Goal: Task Accomplishment & Management: Use online tool/utility

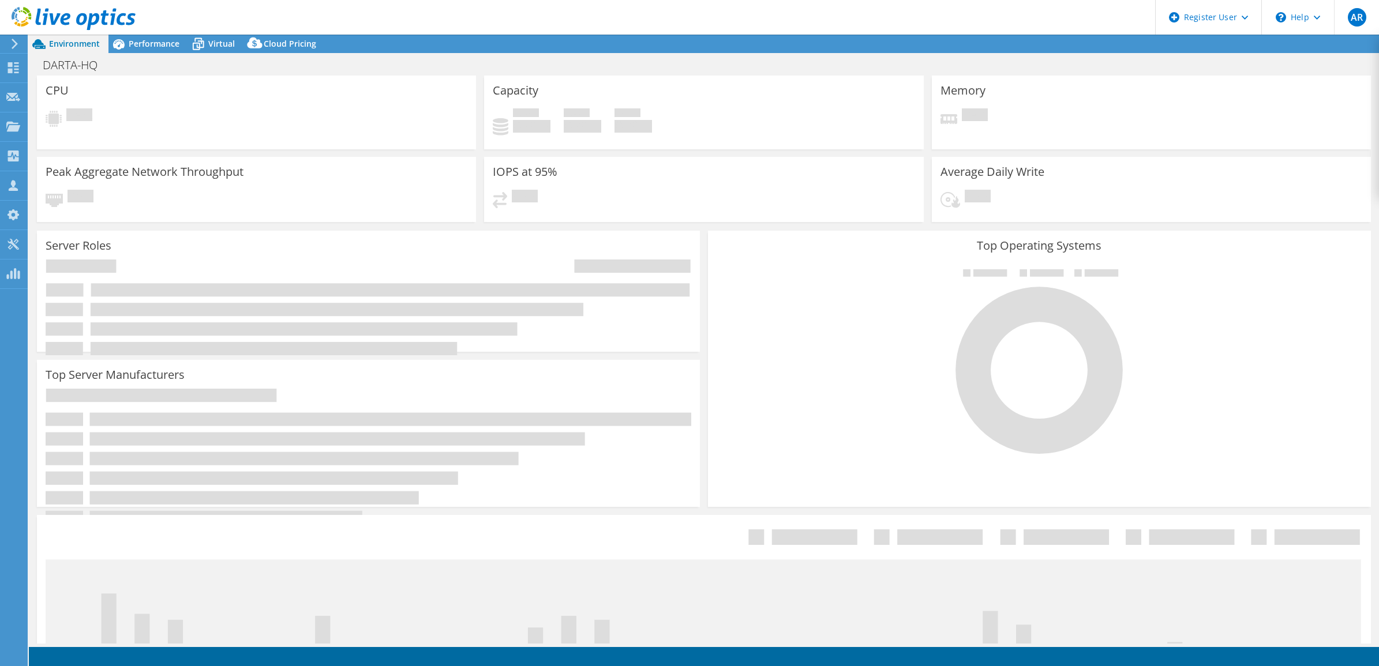
select select "EUFrankfurt"
select select "EUR"
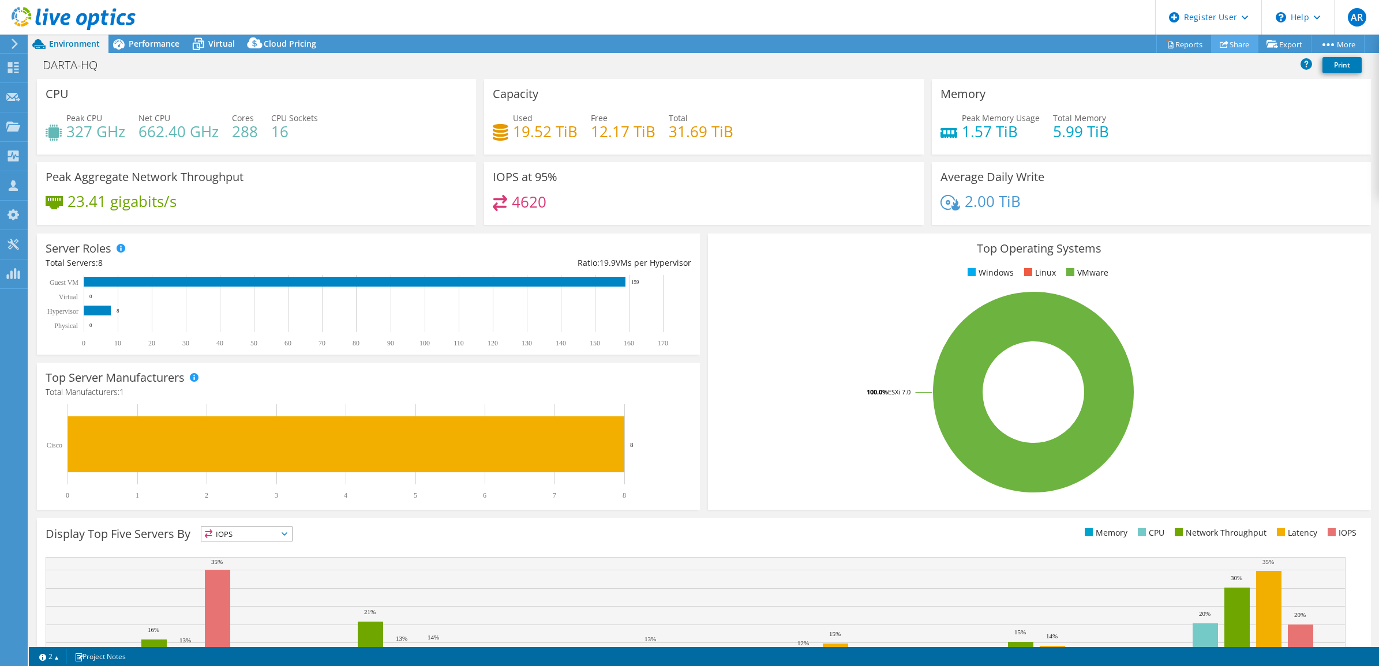
click at [1233, 42] on link "Share" at bounding box center [1234, 44] width 47 height 18
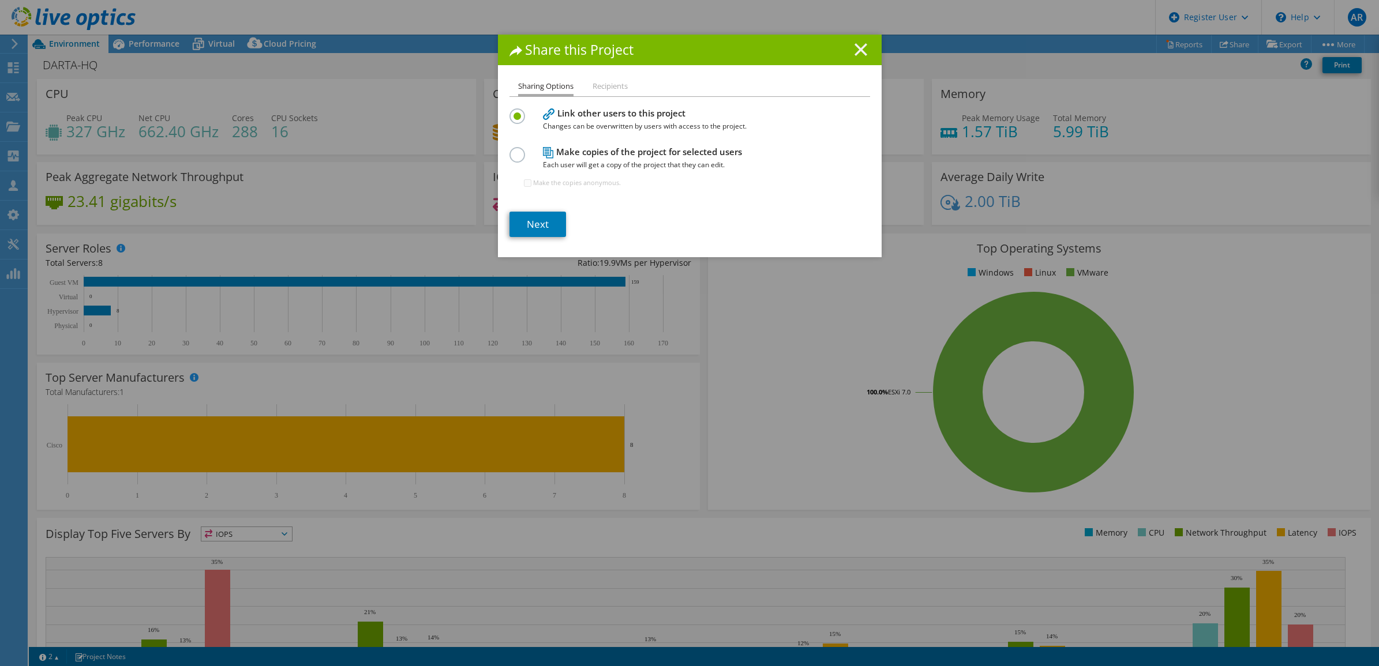
click at [860, 55] on line at bounding box center [861, 50] width 12 height 12
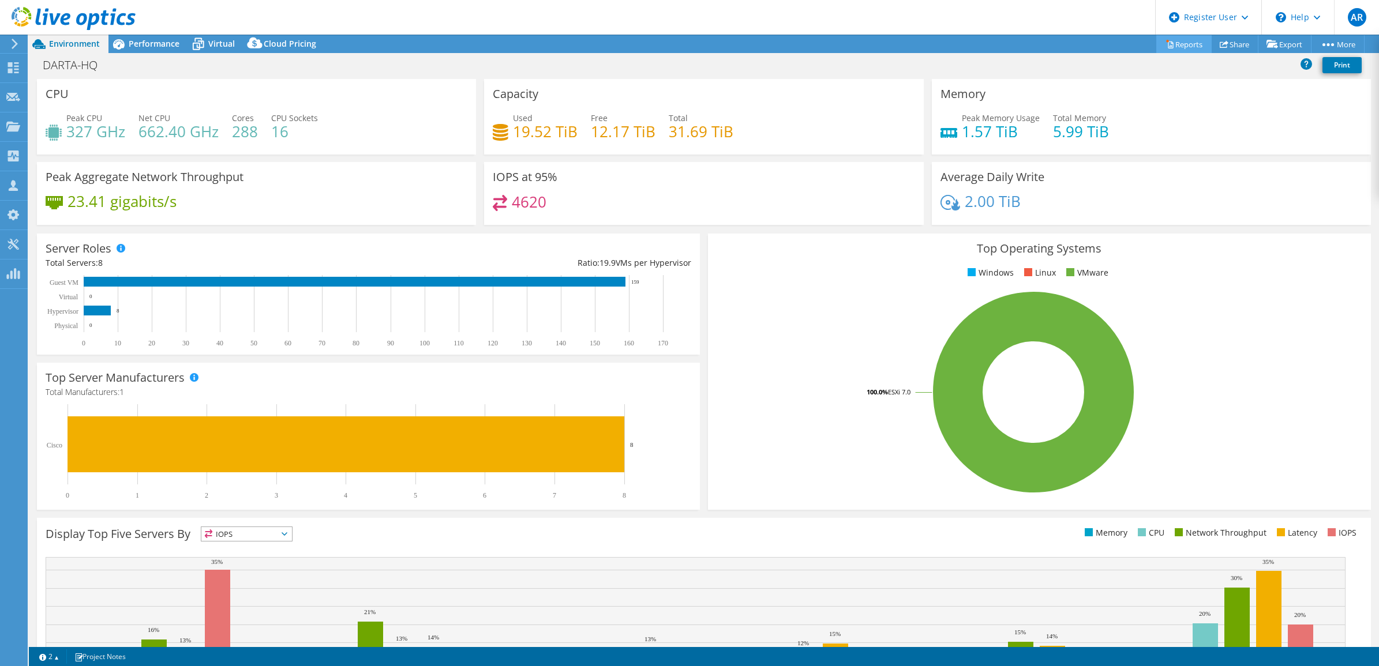
click at [1181, 43] on link "Reports" at bounding box center [1183, 44] width 55 height 18
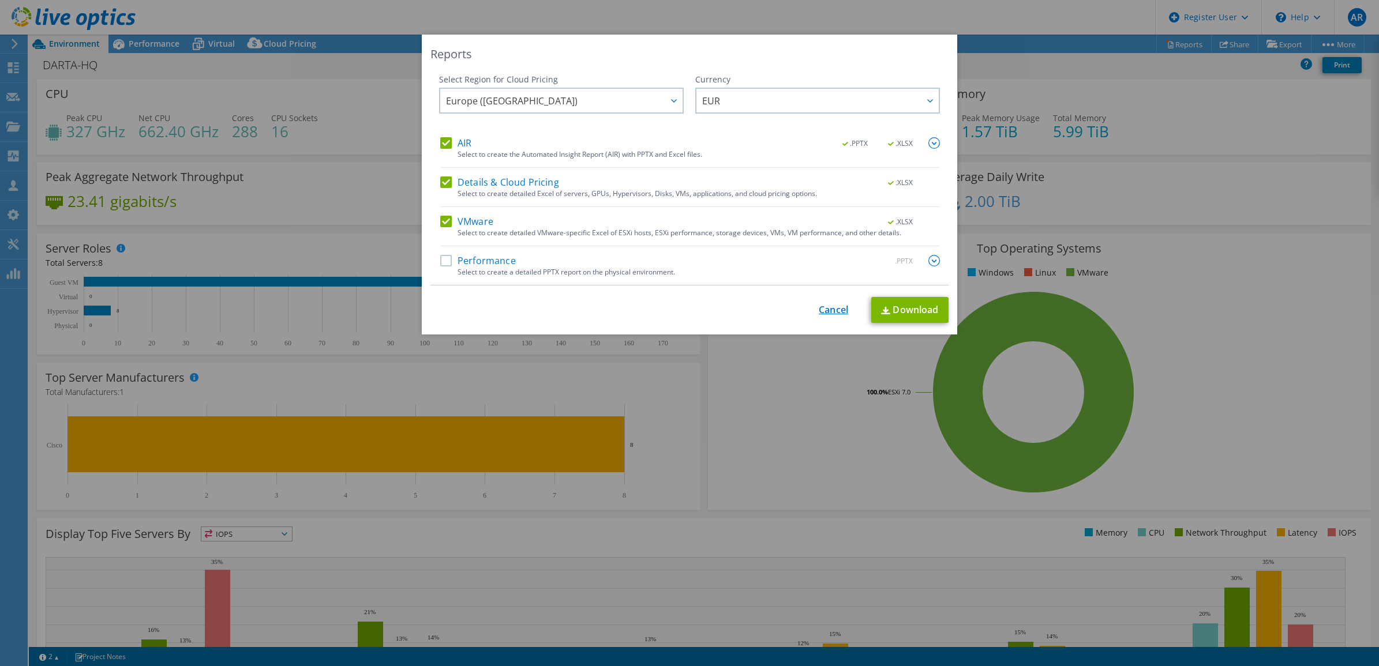
click at [834, 306] on link "Cancel" at bounding box center [833, 310] width 29 height 11
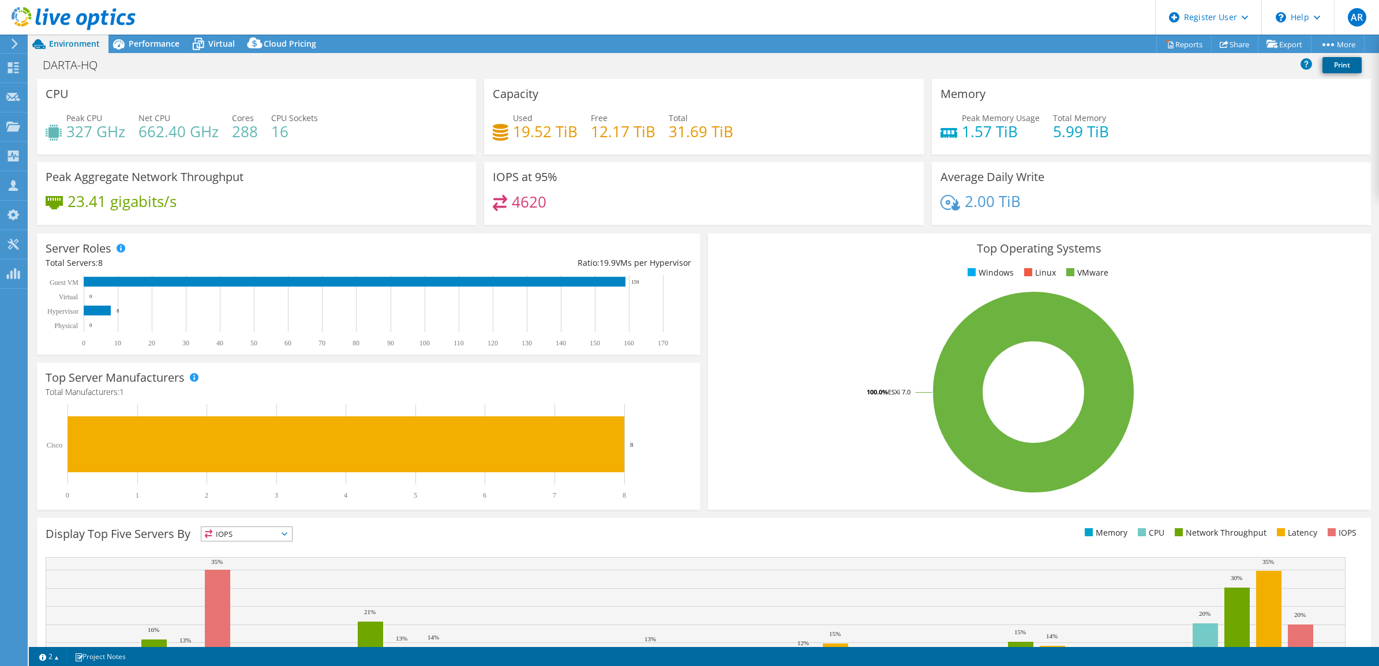
click at [1336, 73] on link "Print" at bounding box center [1341, 65] width 39 height 16
click at [1220, 35] on link "Share" at bounding box center [1234, 44] width 47 height 18
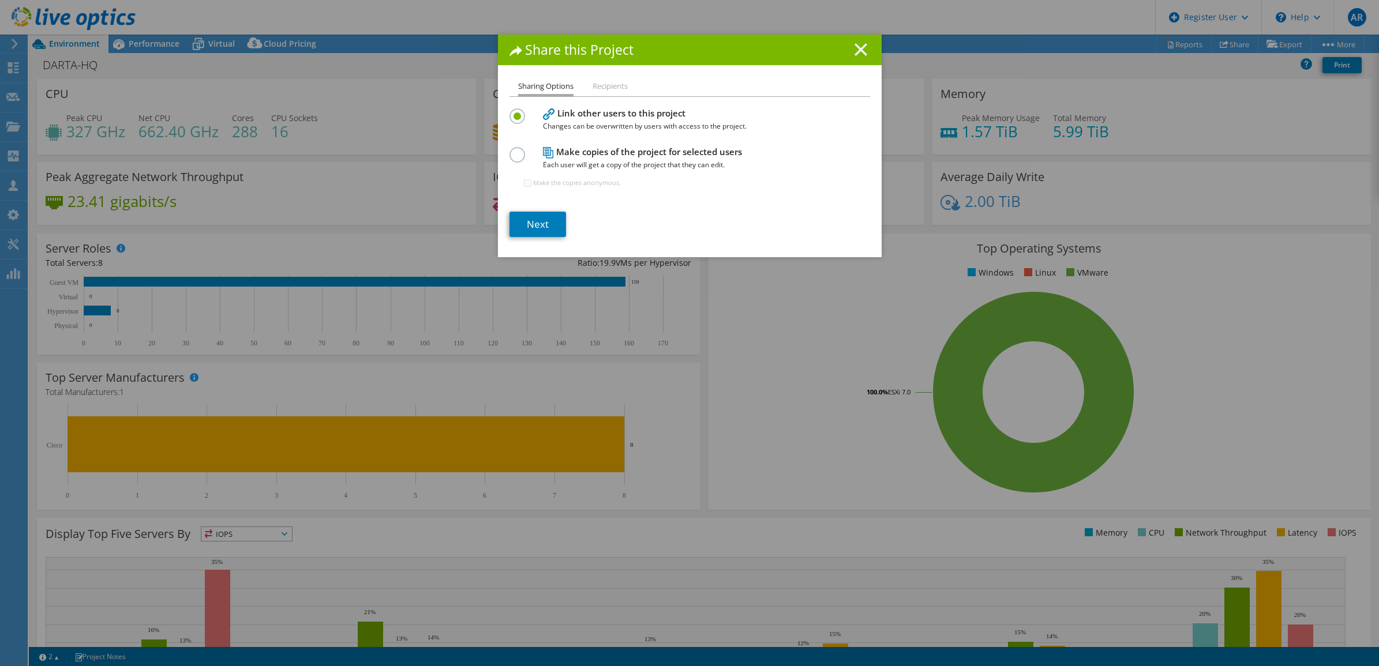
click at [860, 50] on icon at bounding box center [861, 49] width 13 height 13
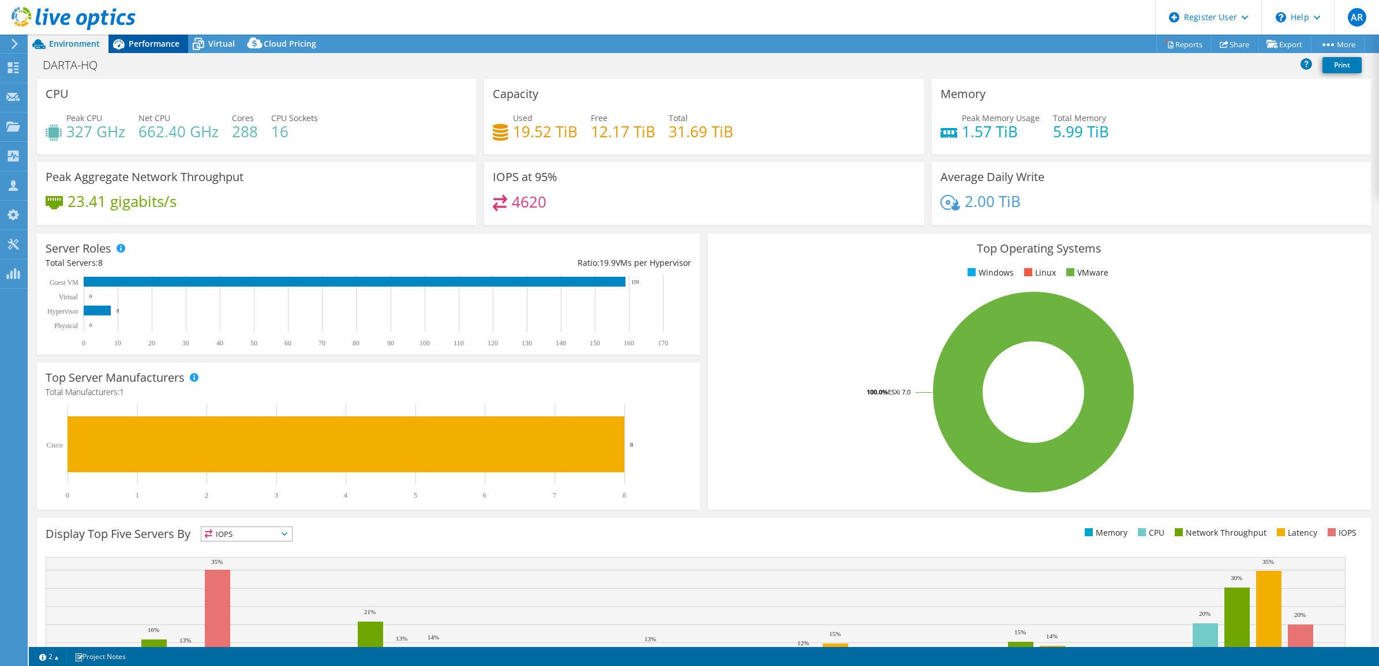
click at [138, 43] on span "Performance" at bounding box center [154, 43] width 51 height 11
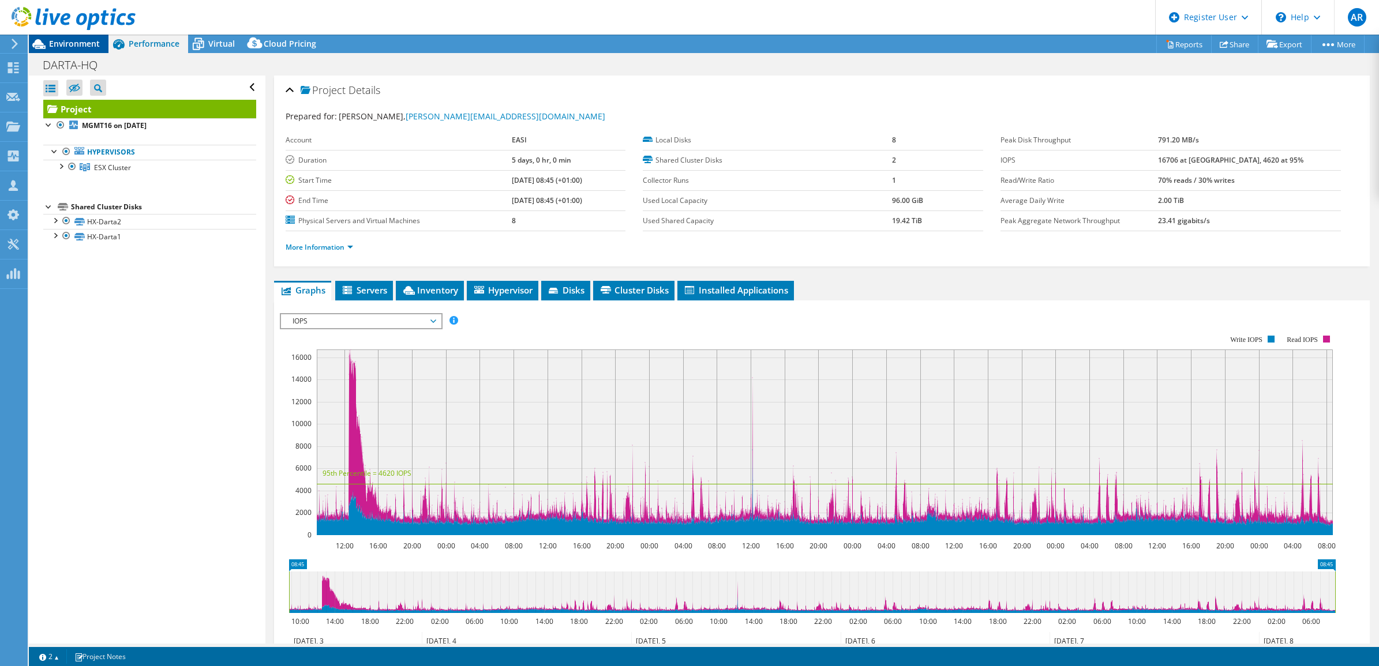
click at [81, 46] on span "Environment" at bounding box center [74, 43] width 51 height 11
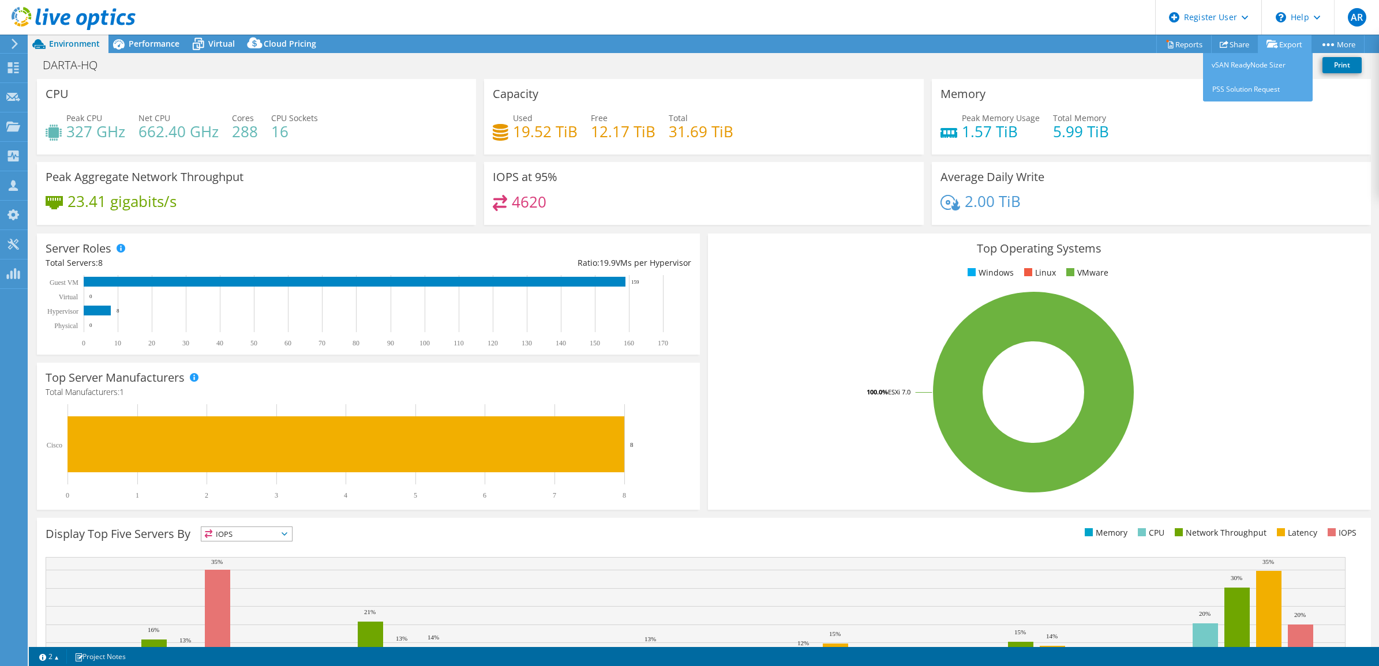
click at [1286, 43] on link "Export" at bounding box center [1285, 44] width 54 height 18
click at [122, 44] on icon at bounding box center [119, 44] width 12 height 10
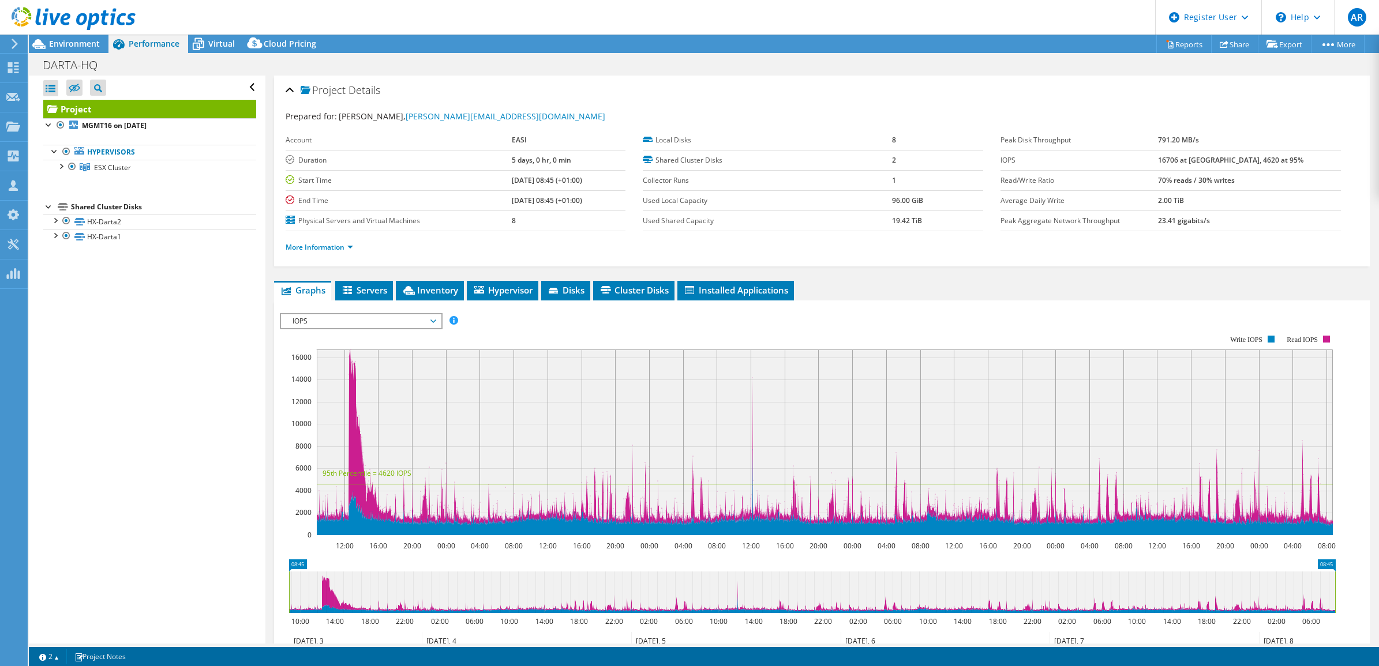
click at [77, 38] on div at bounding box center [68, 19] width 136 height 39
click at [63, 49] on div "Environment" at bounding box center [69, 44] width 80 height 18
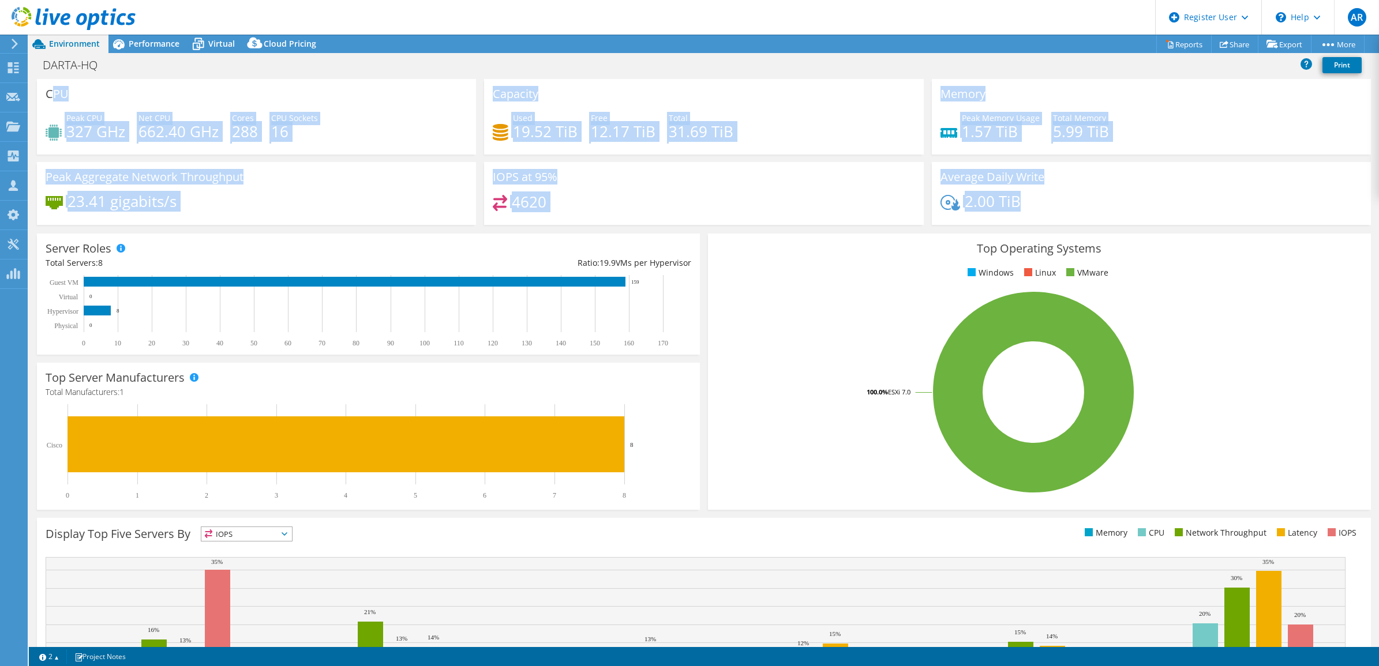
drag, startPoint x: 53, startPoint y: 93, endPoint x: 1077, endPoint y: 220, distance: 1031.4
click at [1077, 220] on div "CPU Peak CPU 327 GHz Net CPU 662.40 GHz Cores 288 CPU Sockets 16 Capacity Used …" at bounding box center [704, 155] width 1342 height 153
copy div "PU Peak CPU 327 GHz Net CPU 662.40 GHz Cores 288 CPU Sockets 16 Capacity Used 1…"
click at [369, 148] on div "Peak CPU 327 GHz Net CPU 662.40 GHz Cores 288 CPU Sockets 16" at bounding box center [257, 131] width 422 height 38
